Goal: Transaction & Acquisition: Purchase product/service

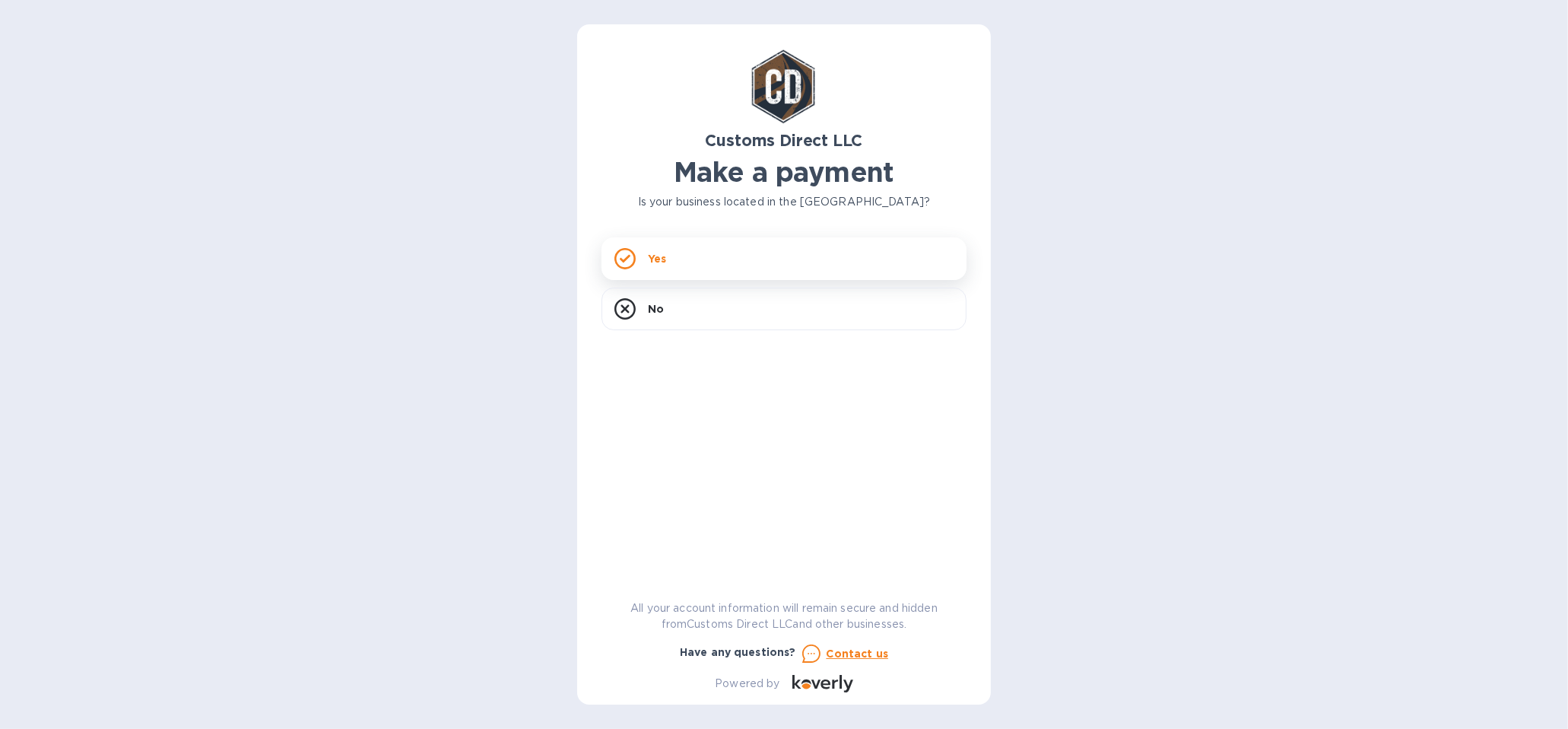
click at [660, 254] on p "Yes" at bounding box center [657, 258] width 18 height 16
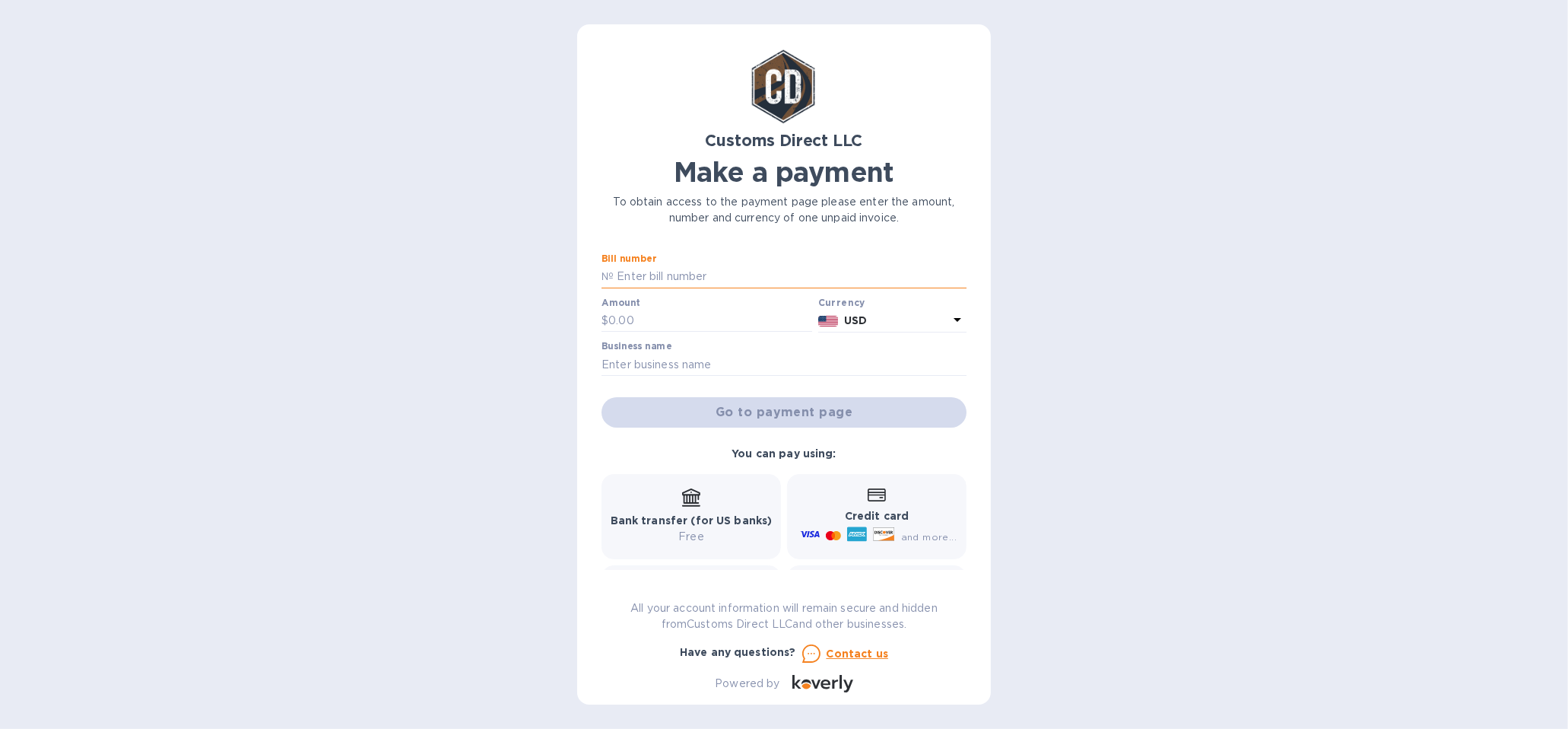
click at [657, 270] on input "text" at bounding box center [790, 277] width 352 height 23
type input "duty for lizards"
click at [625, 316] on input "text" at bounding box center [710, 321] width 204 height 23
paste input "56,352"
type input "56,352"
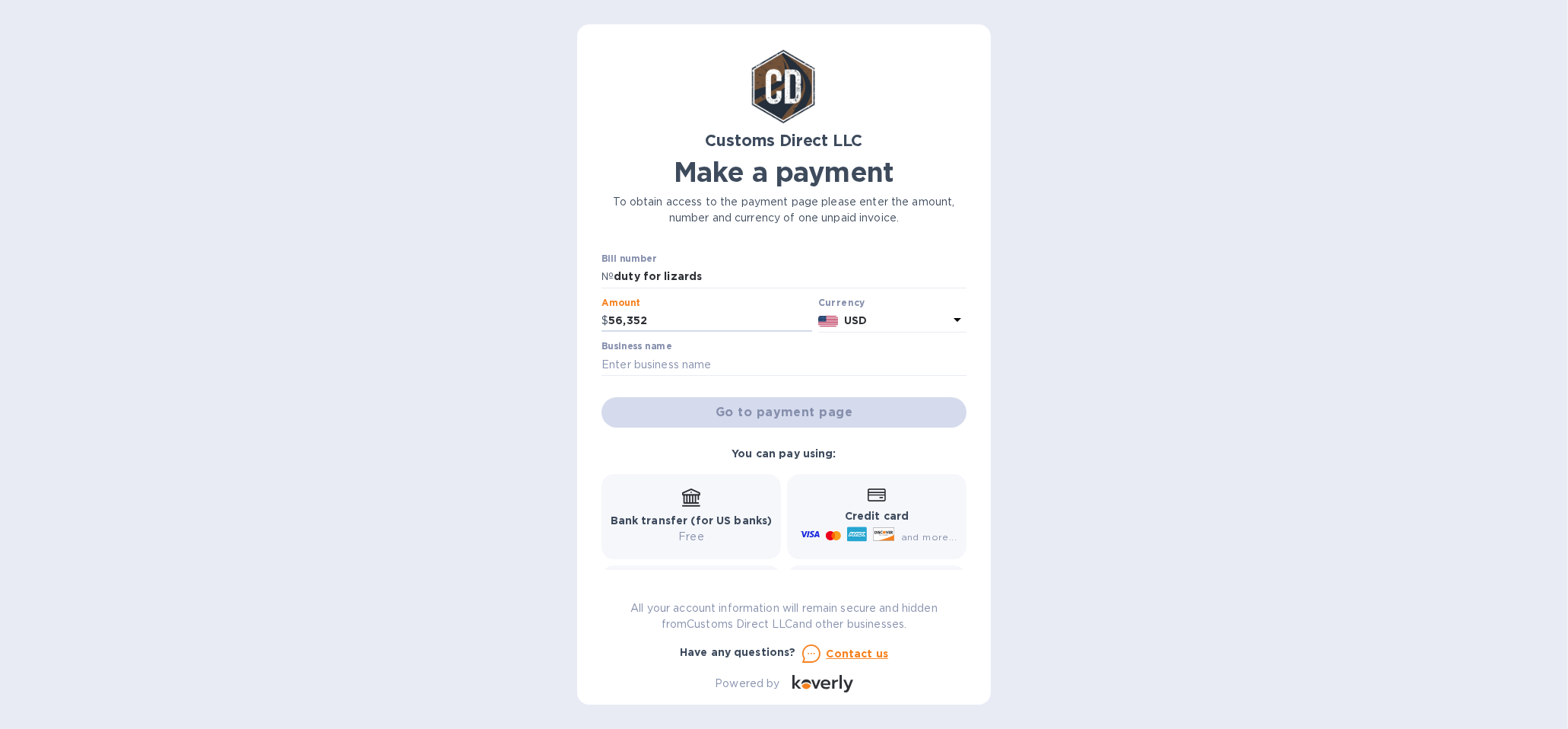
drag, startPoint x: 668, startPoint y: 323, endPoint x: 561, endPoint y: 323, distance: 107.0
click at [561, 323] on div "Customs Direct LLC Make a payment To obtain access to the payment page please e…" at bounding box center [784, 364] width 1568 height 729
click at [739, 266] on input "duty for lizards" at bounding box center [790, 277] width 352 height 23
paste input "56352"
click at [700, 276] on input "duty for lizards 56352" at bounding box center [790, 277] width 352 height 23
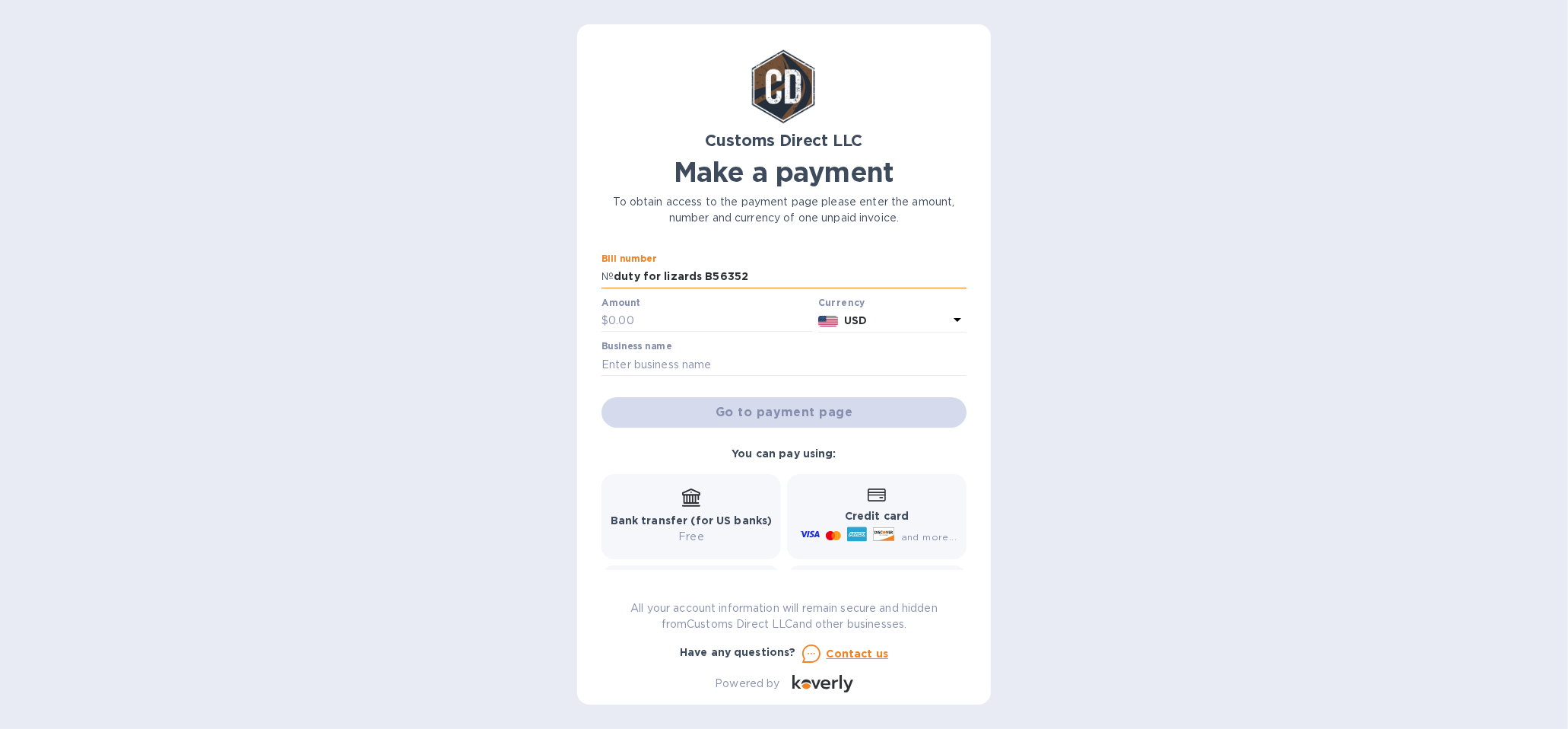
click at [616, 279] on input "duty for lizards B56352" at bounding box center [790, 277] width 352 height 23
type input "just duty for lizards B56352"
click at [617, 321] on input "text" at bounding box center [710, 321] width 204 height 23
drag, startPoint x: 732, startPoint y: 284, endPoint x: 779, endPoint y: 279, distance: 47.3
click at [779, 279] on input "just duty for lizards B56352" at bounding box center [790, 277] width 352 height 23
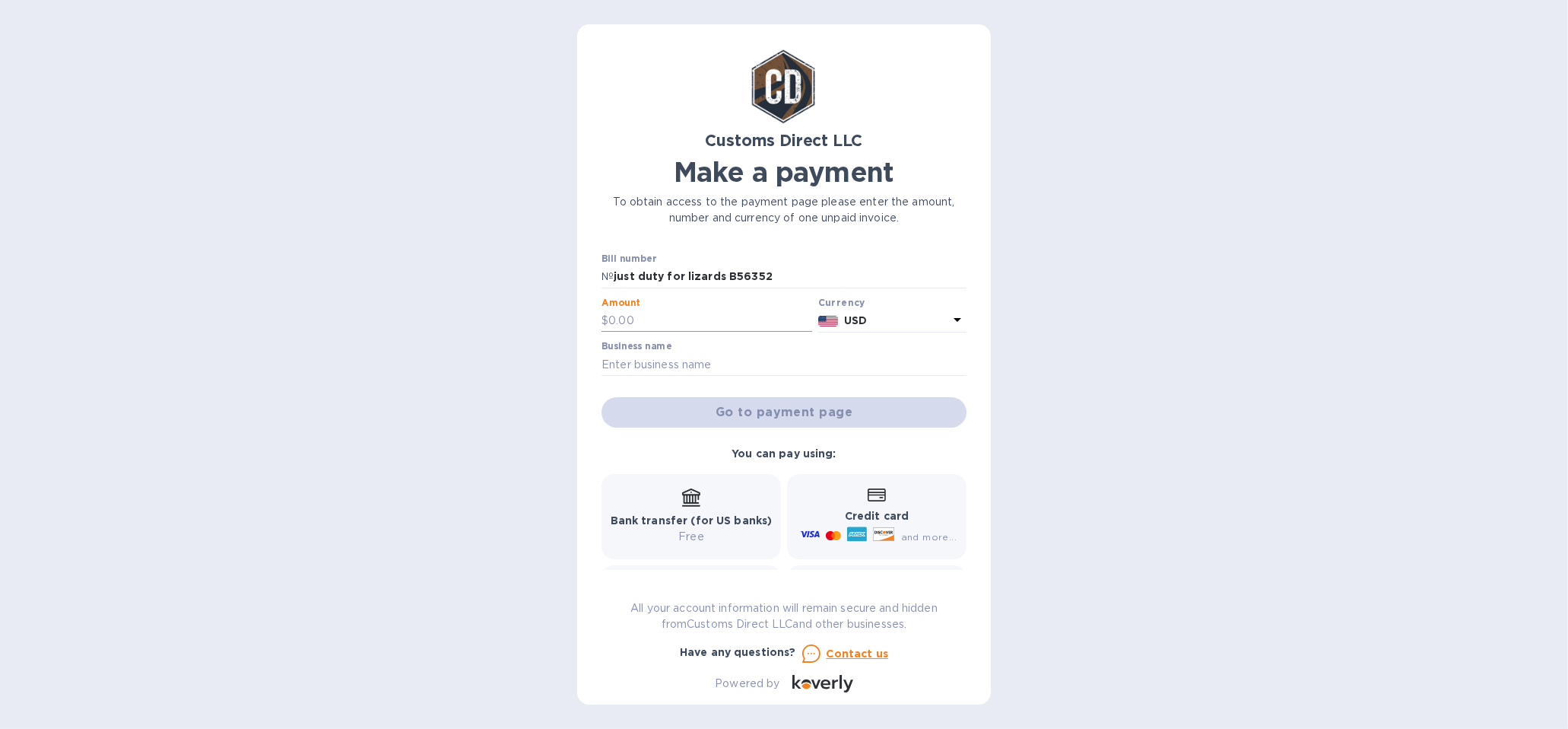
click at [681, 317] on input "text" at bounding box center [710, 321] width 204 height 23
paste input "1,534.64"
type input "1,534.64"
click at [705, 359] on input "text" at bounding box center [784, 364] width 365 height 23
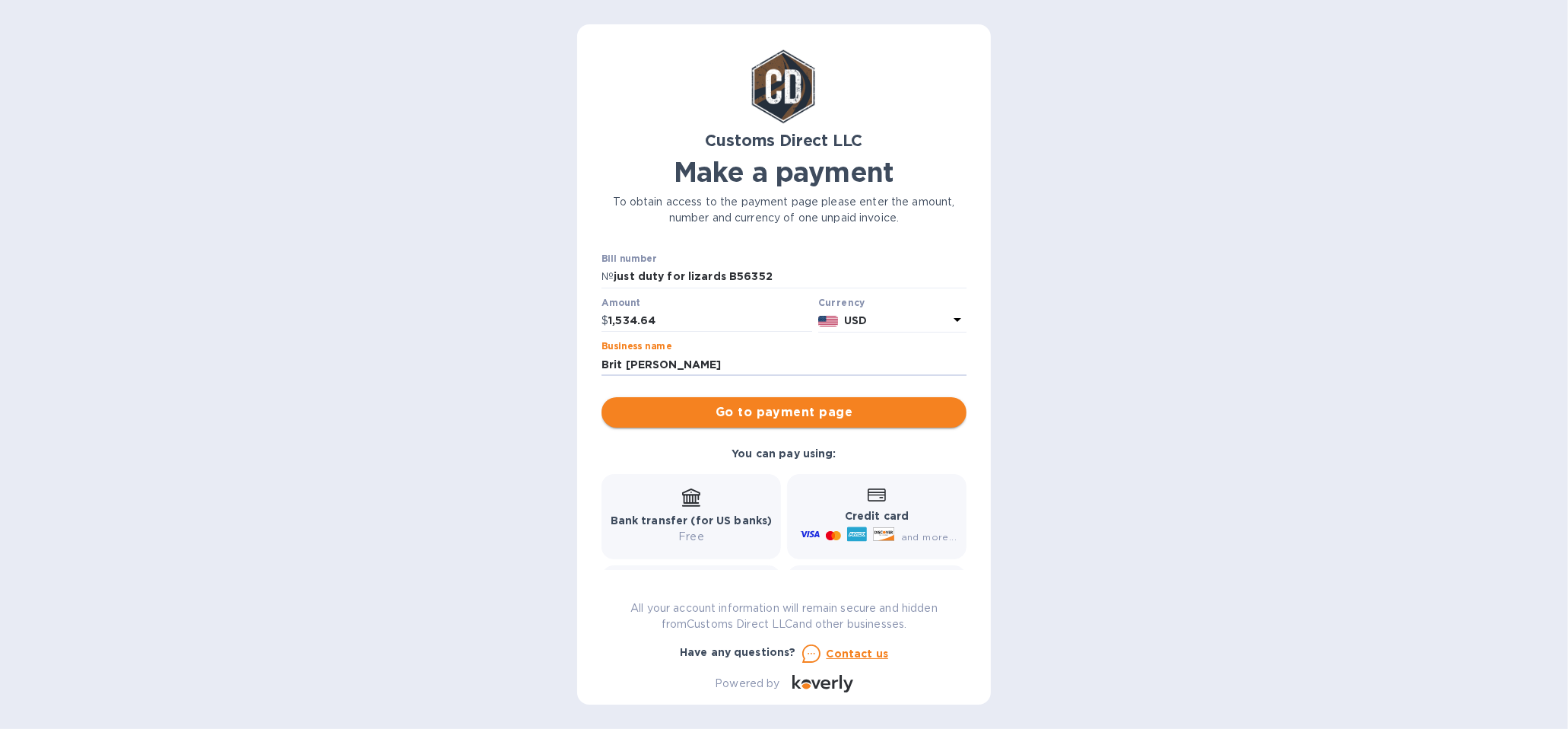
type input "Brit [PERSON_NAME]"
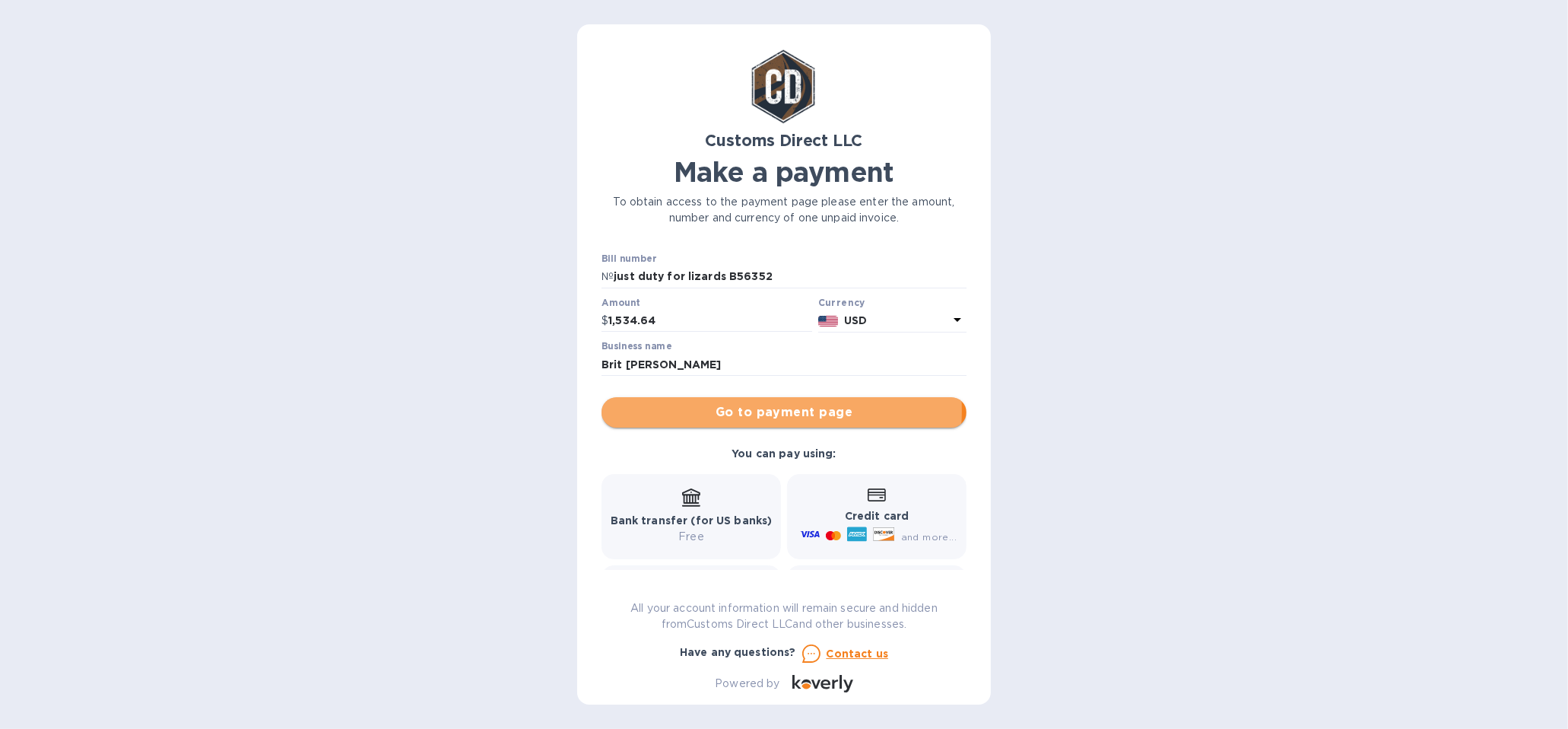
click at [761, 411] on span "Go to payment page" at bounding box center [784, 412] width 341 height 18
